Goal: Use online tool/utility: Utilize a website feature to perform a specific function

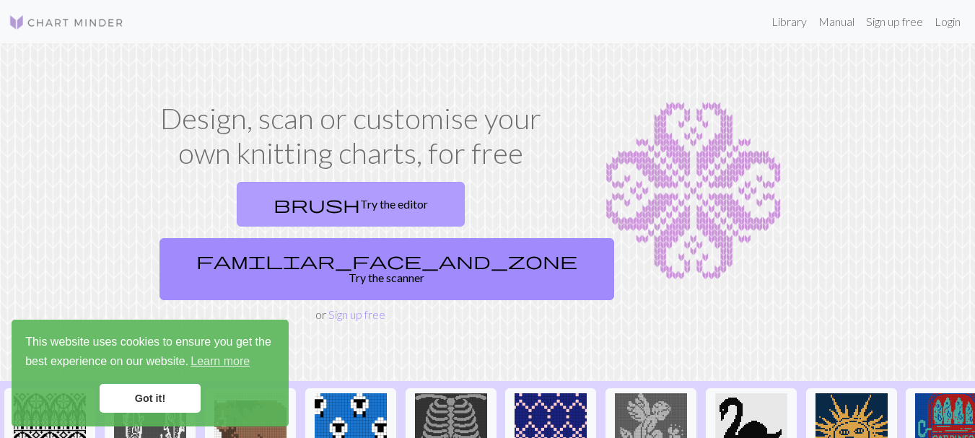
click at [302, 208] on link "brush Try the editor" at bounding box center [351, 204] width 228 height 45
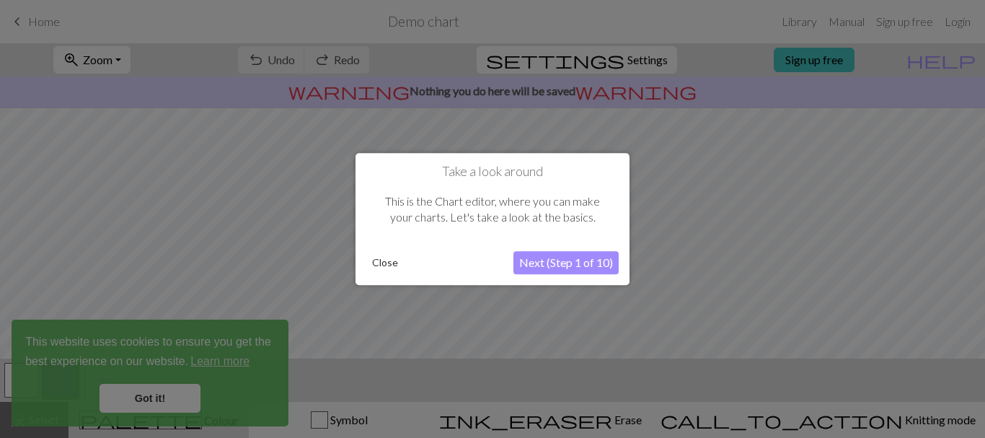
click at [158, 398] on div at bounding box center [492, 219] width 985 height 438
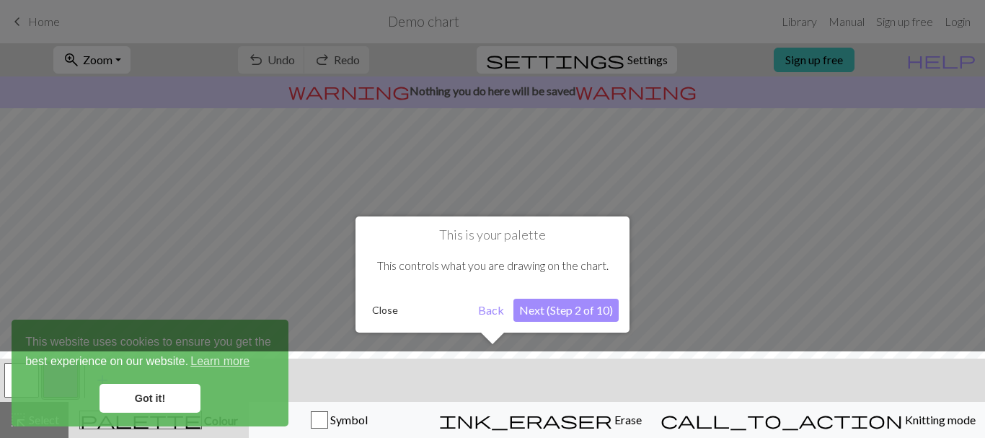
click at [541, 315] on button "Next (Step 2 of 10)" at bounding box center [566, 310] width 105 height 23
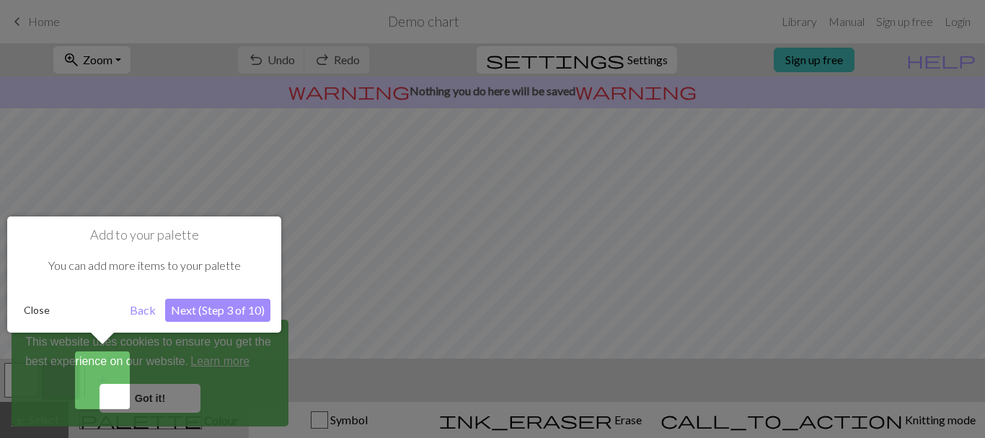
click at [40, 310] on button "Close" at bounding box center [37, 310] width 38 height 22
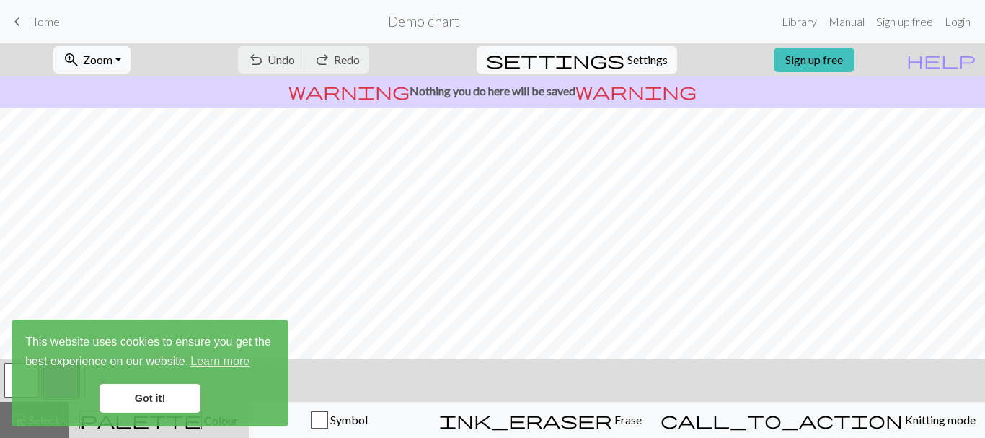
click at [135, 395] on link "Got it!" at bounding box center [150, 398] width 101 height 29
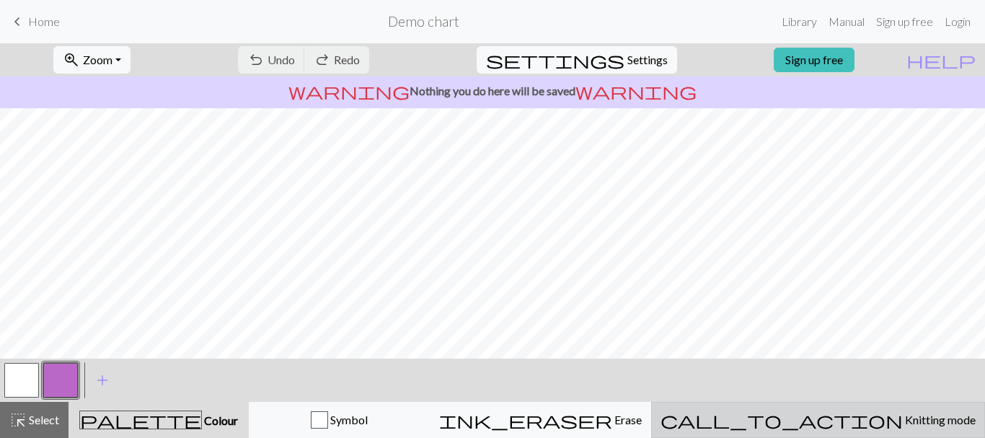
click at [846, 427] on div "call_to_action Knitting mode Knitting mode" at bounding box center [818, 419] width 315 height 17
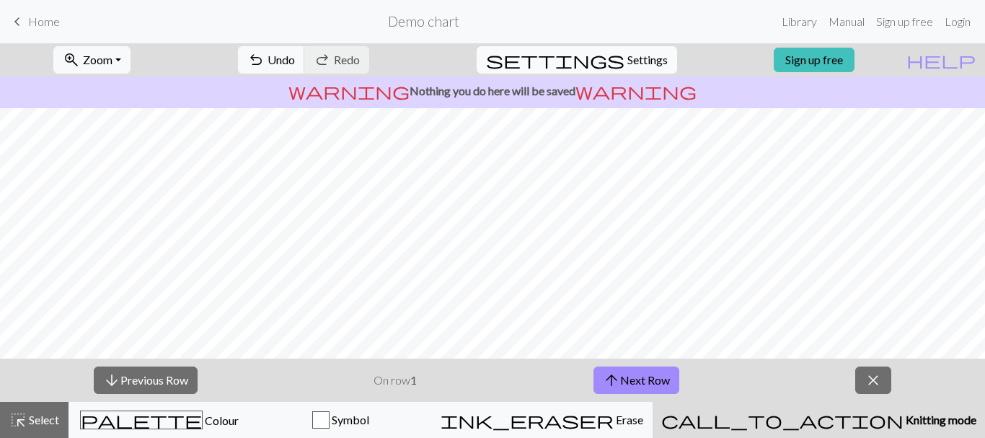
click at [628, 62] on span "Settings" at bounding box center [648, 59] width 40 height 17
select select "aran"
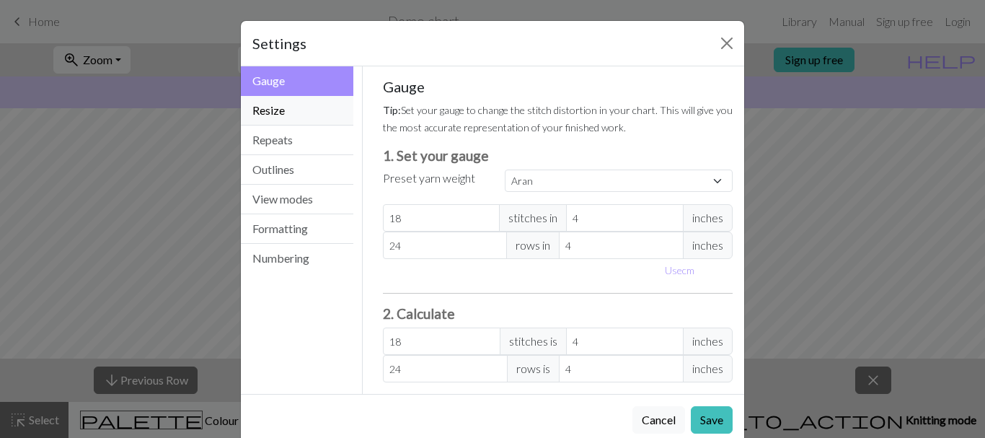
click at [292, 106] on button "Resize" at bounding box center [297, 111] width 113 height 30
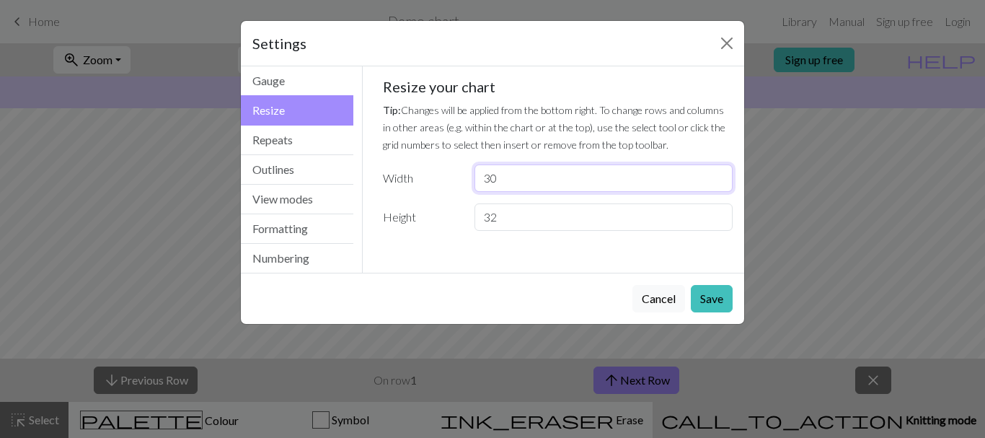
click at [524, 179] on input "30" at bounding box center [604, 177] width 258 height 27
type input "400"
